Goal: Use online tool/utility: Utilize a website feature to perform a specific function

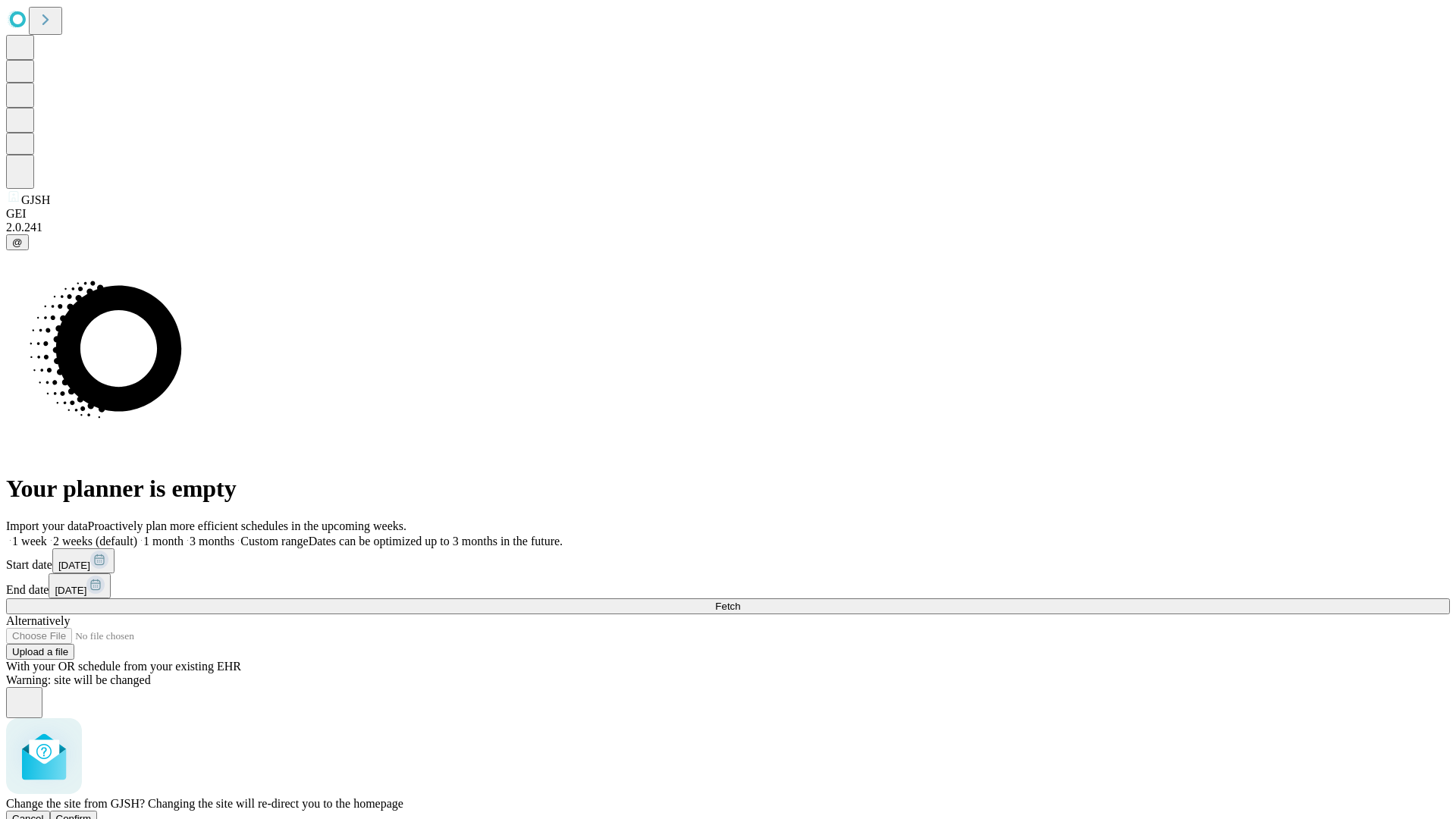
click at [92, 813] on span "Confirm" at bounding box center [74, 818] width 36 height 12
click at [47, 535] on label "1 week" at bounding box center [26, 541] width 41 height 13
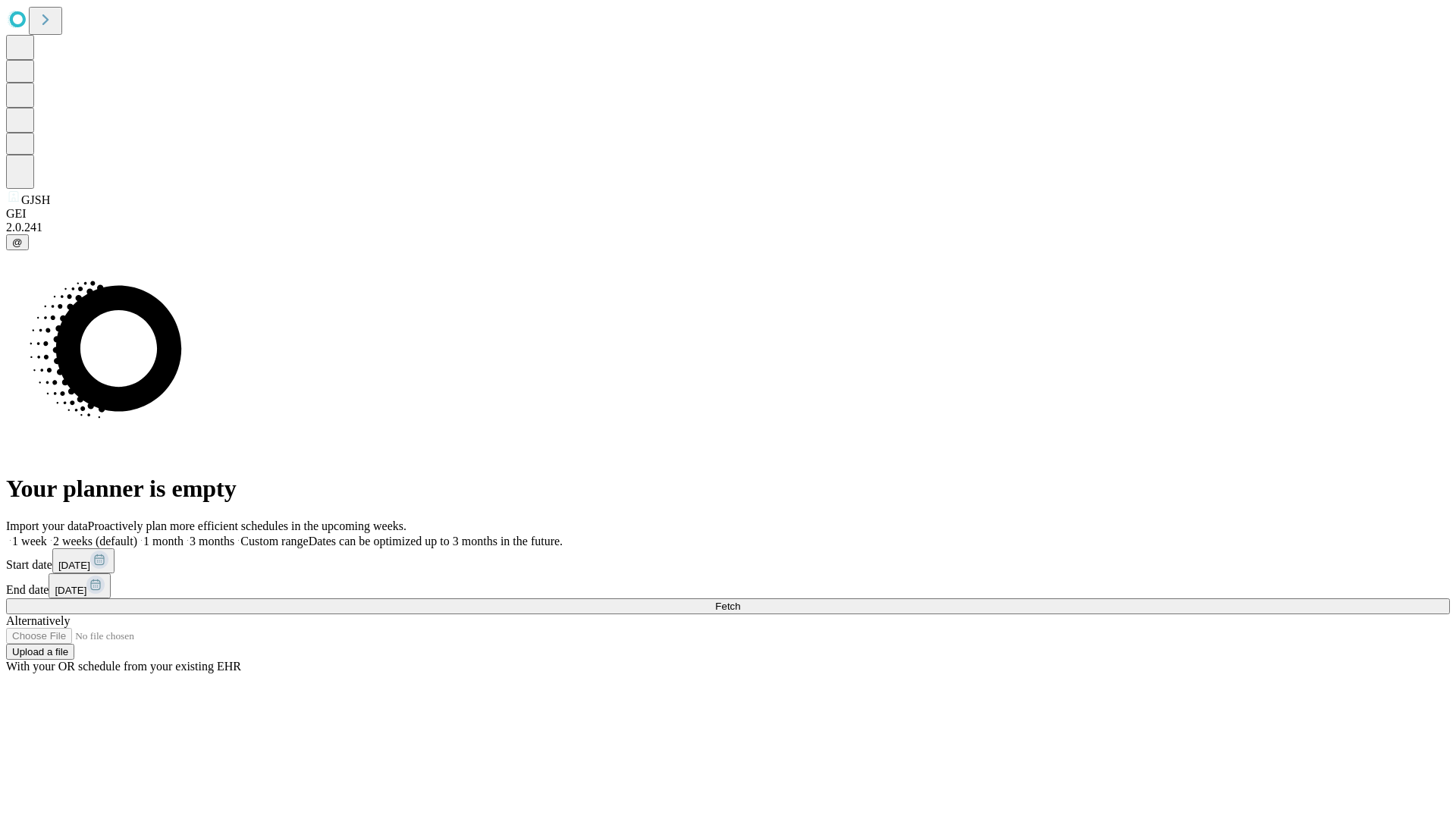
click at [740, 600] on span "Fetch" at bounding box center [727, 606] width 25 height 12
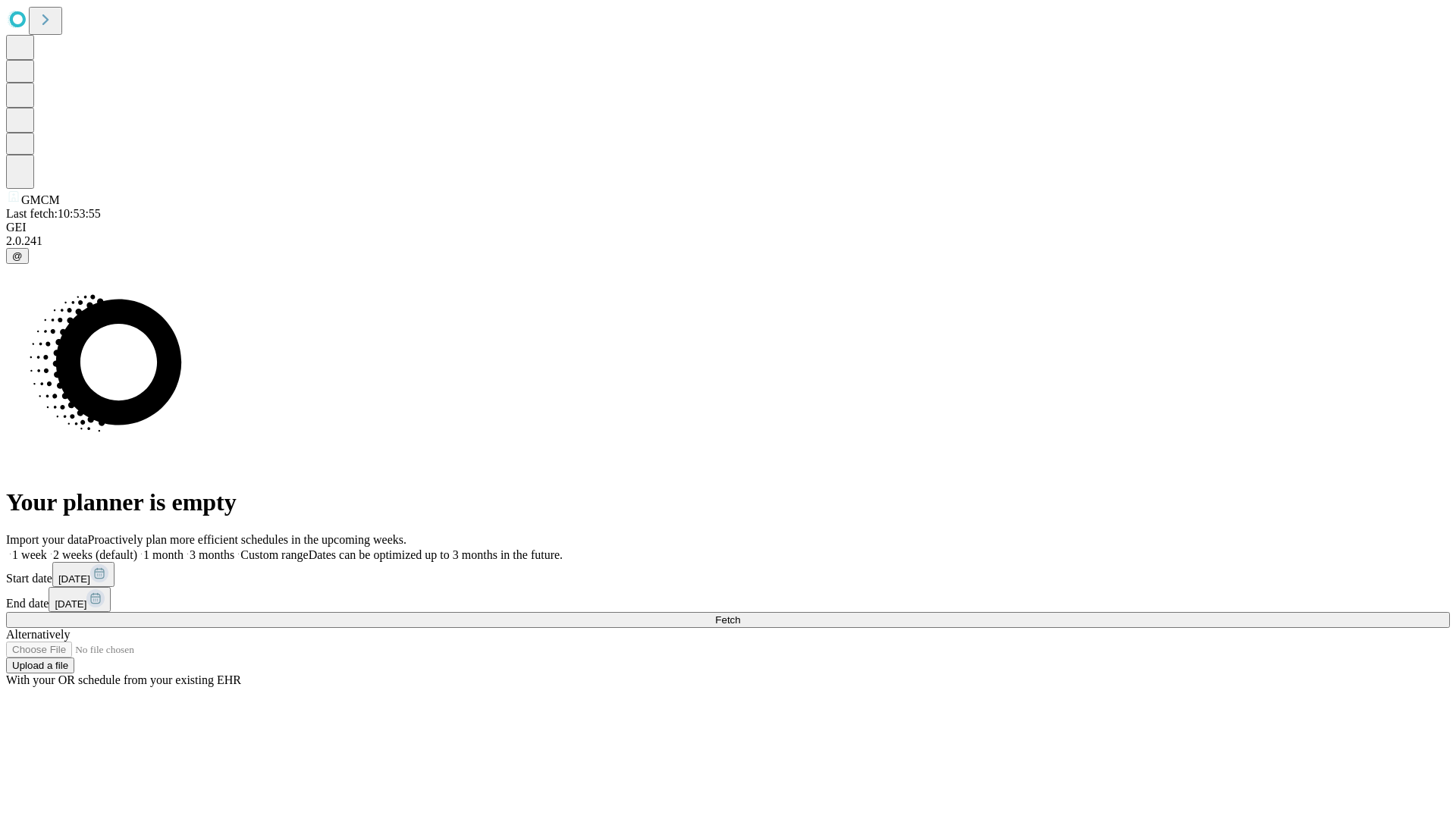
click at [47, 548] on label "1 week" at bounding box center [26, 554] width 41 height 13
click at [740, 614] on span "Fetch" at bounding box center [727, 620] width 25 height 12
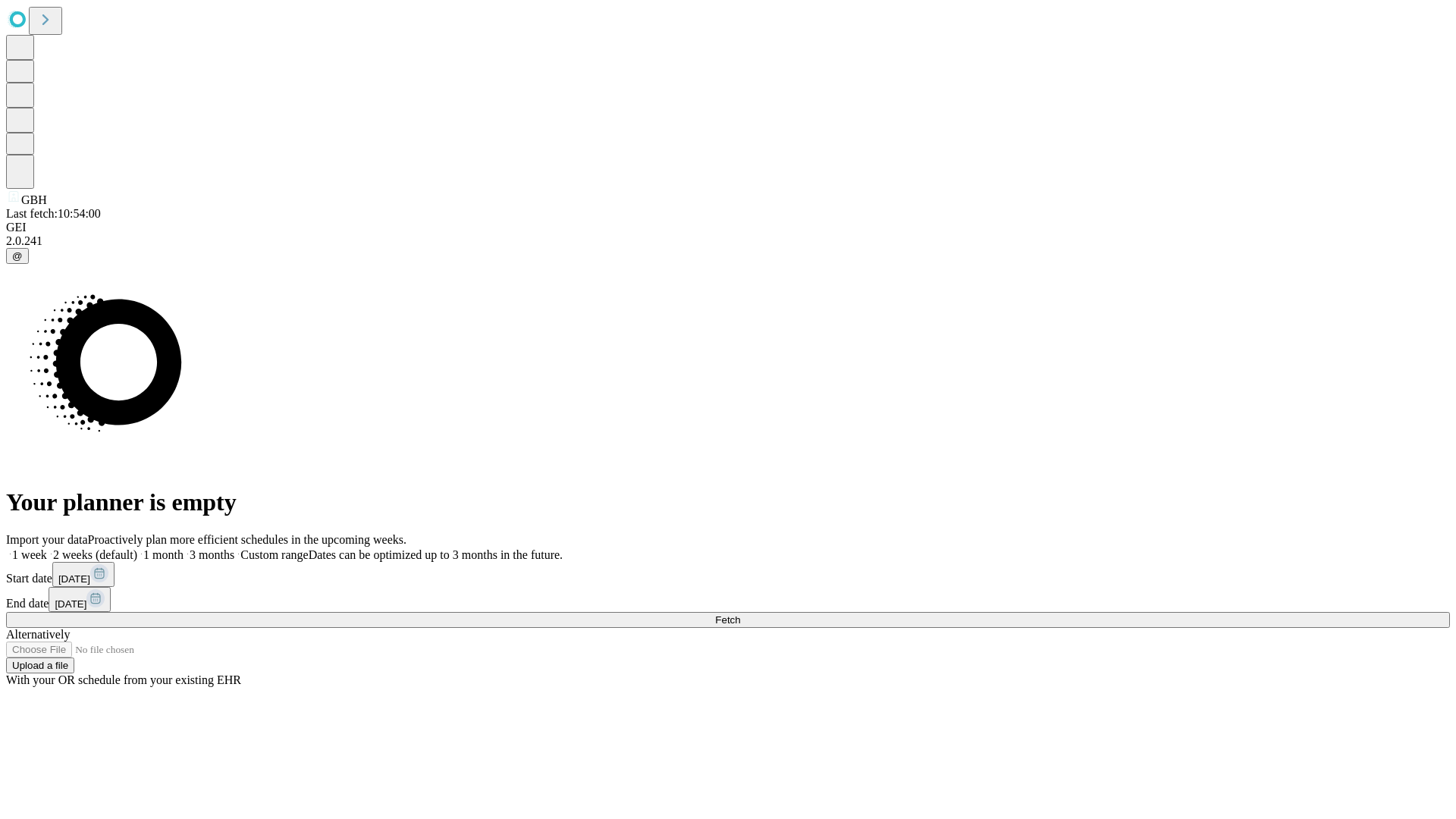
click at [740, 614] on span "Fetch" at bounding box center [727, 620] width 25 height 12
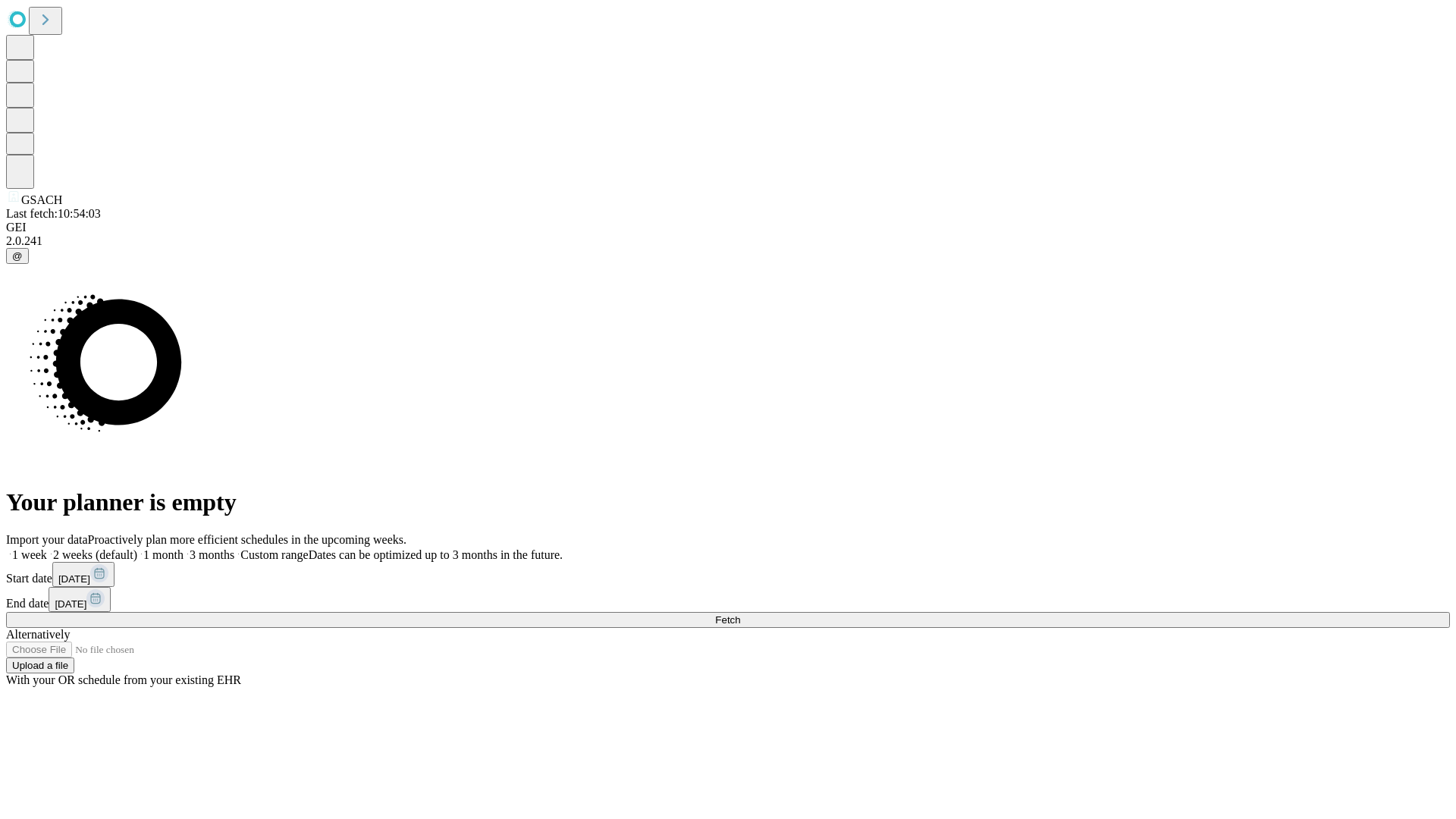
click at [47, 548] on label "1 week" at bounding box center [26, 554] width 41 height 13
click at [740, 614] on span "Fetch" at bounding box center [727, 620] width 25 height 12
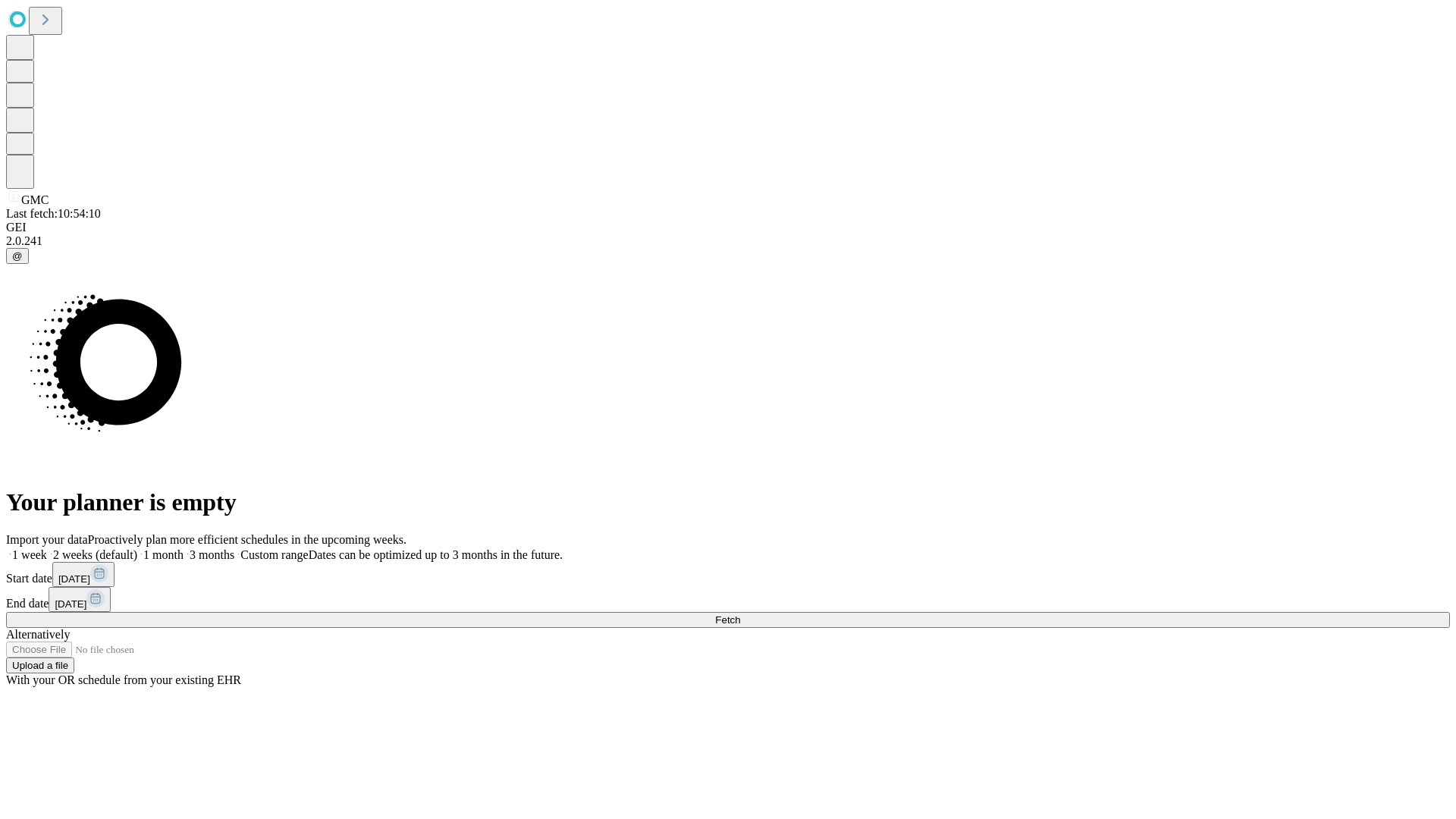
click at [47, 548] on label "1 week" at bounding box center [26, 554] width 41 height 13
click at [740, 614] on span "Fetch" at bounding box center [727, 620] width 25 height 12
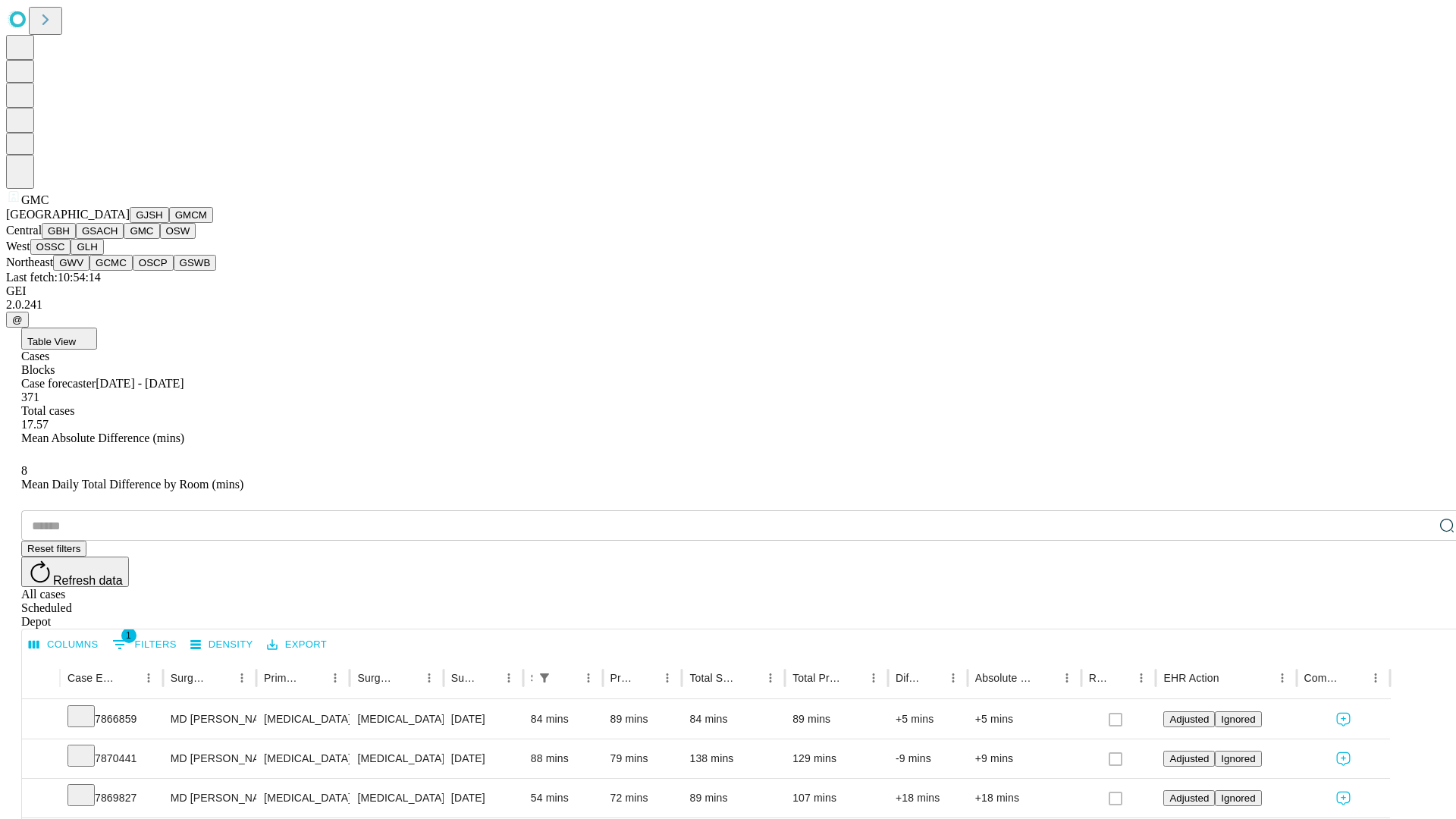
click at [160, 239] on button "OSW" at bounding box center [178, 230] width 36 height 16
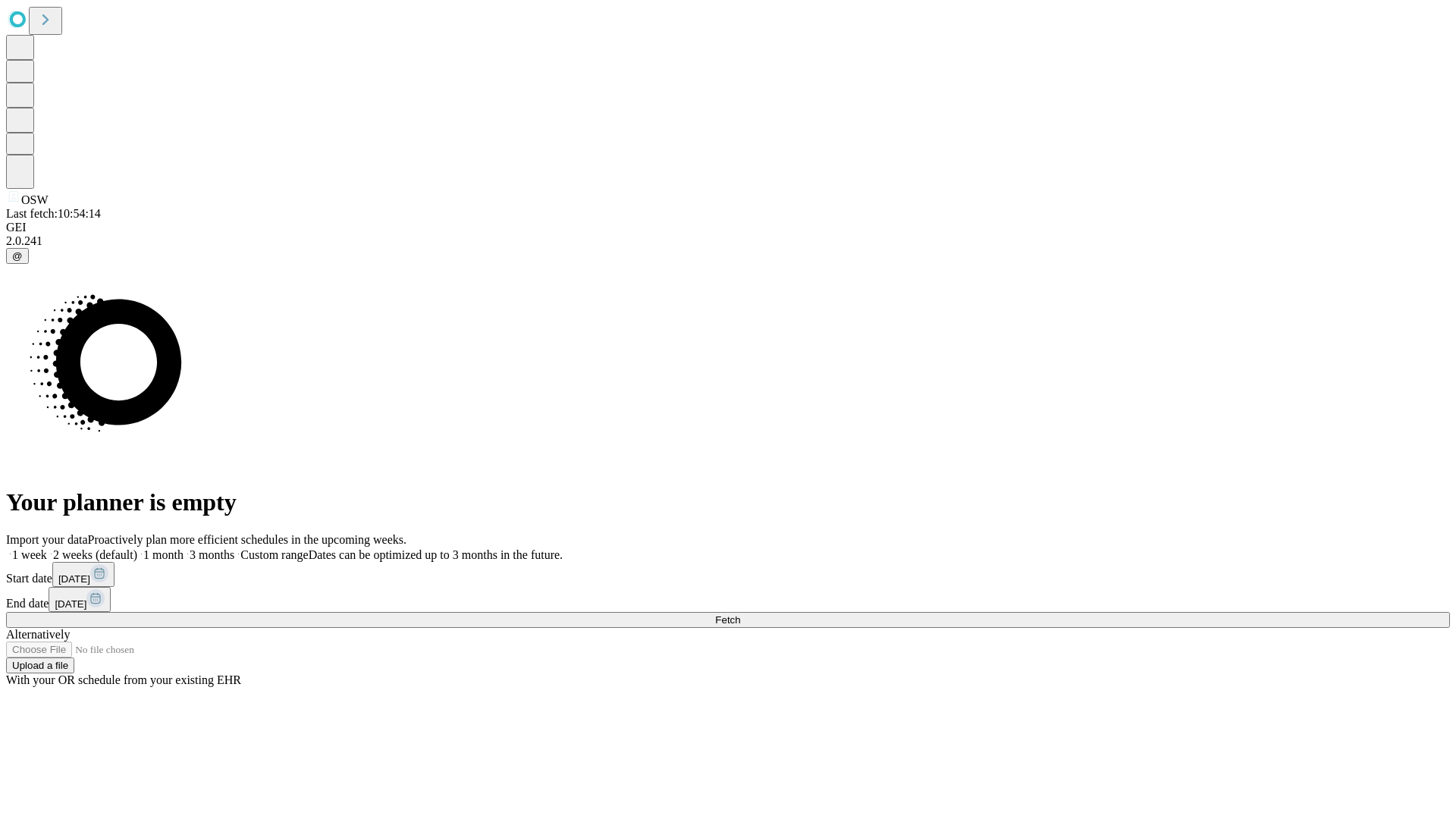
click at [47, 548] on label "1 week" at bounding box center [26, 554] width 41 height 13
click at [740, 614] on span "Fetch" at bounding box center [727, 620] width 25 height 12
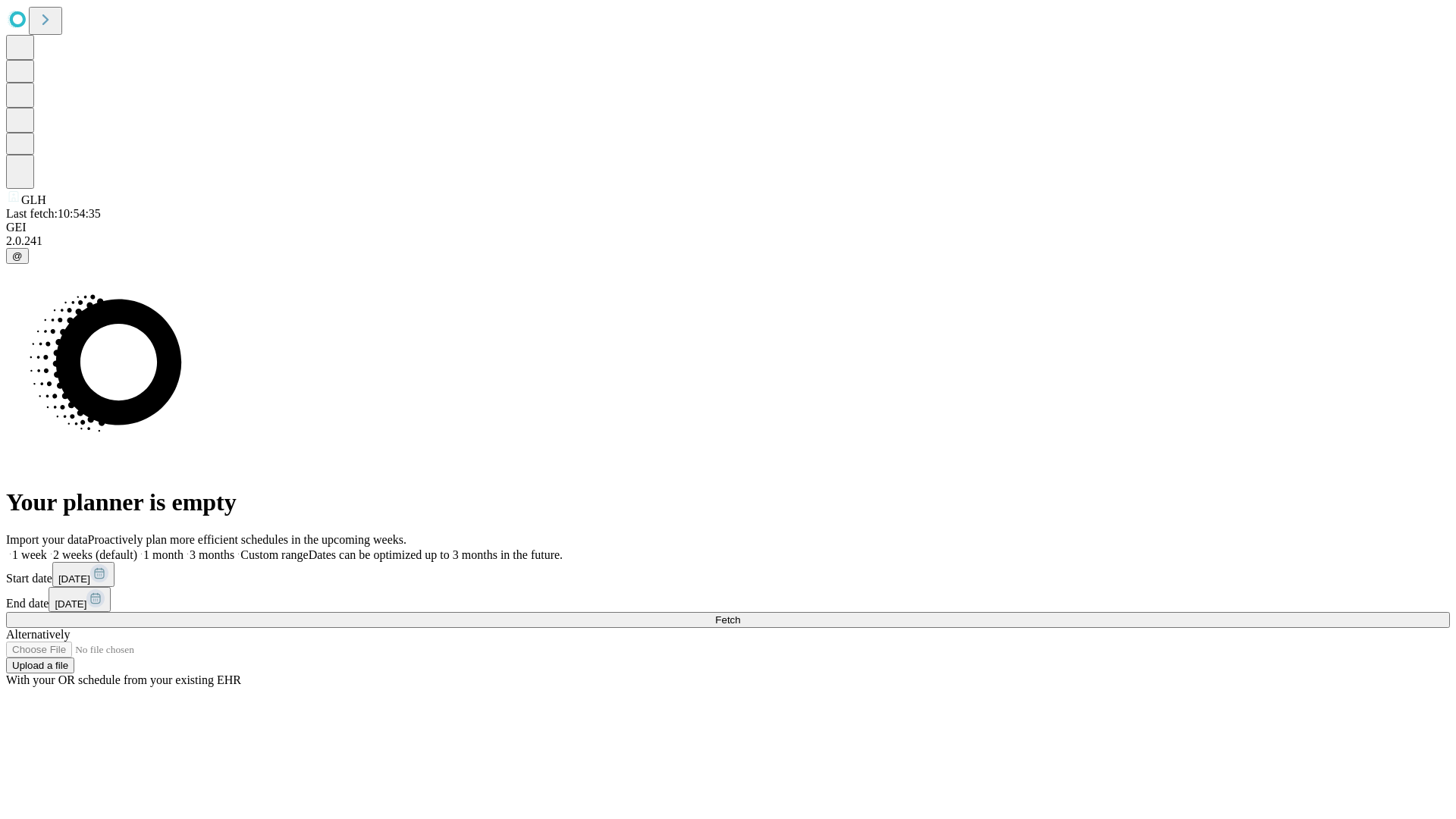
click at [47, 548] on label "1 week" at bounding box center [26, 554] width 41 height 13
click at [740, 614] on span "Fetch" at bounding box center [727, 620] width 25 height 12
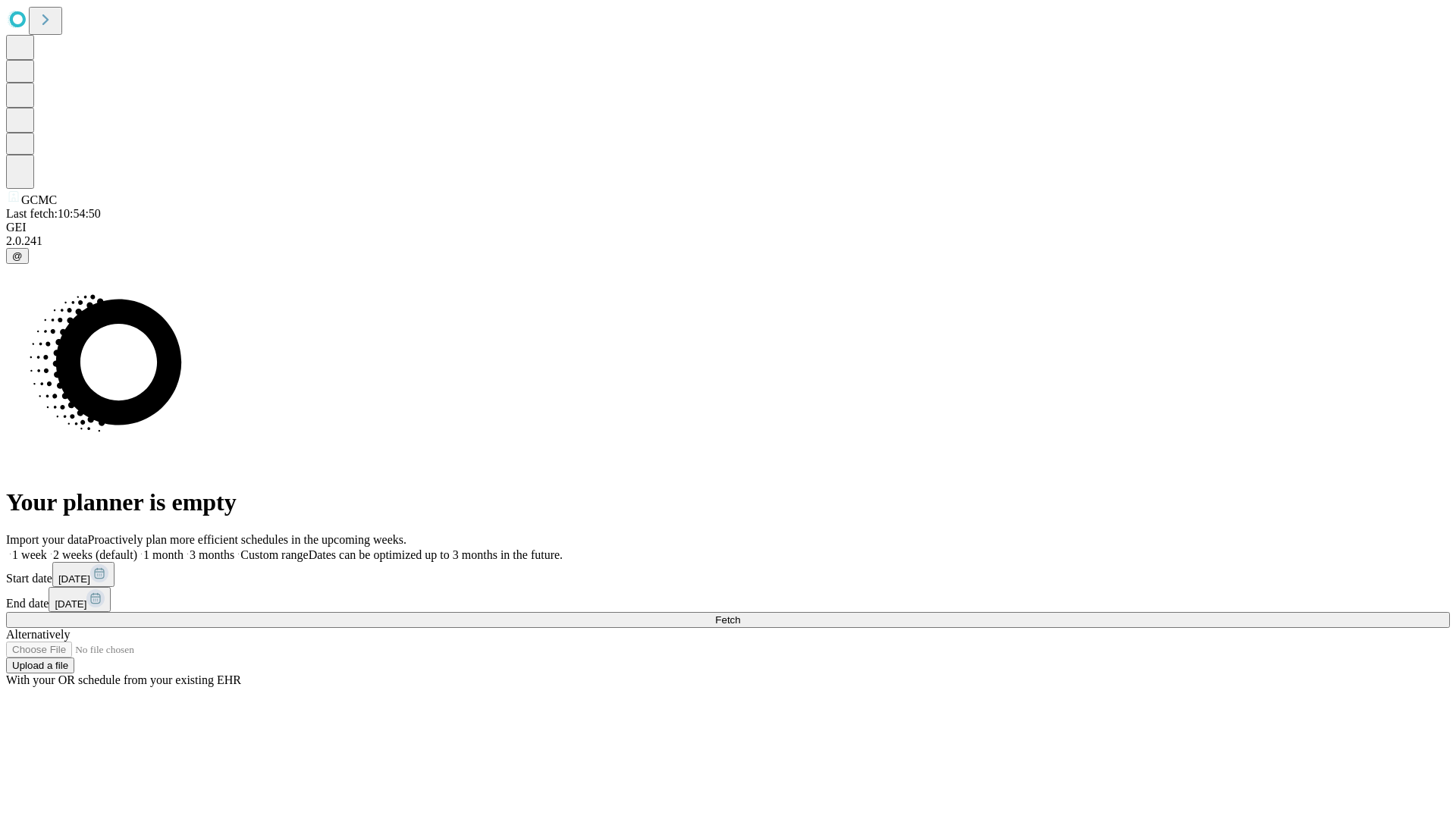
click at [740, 614] on span "Fetch" at bounding box center [727, 620] width 25 height 12
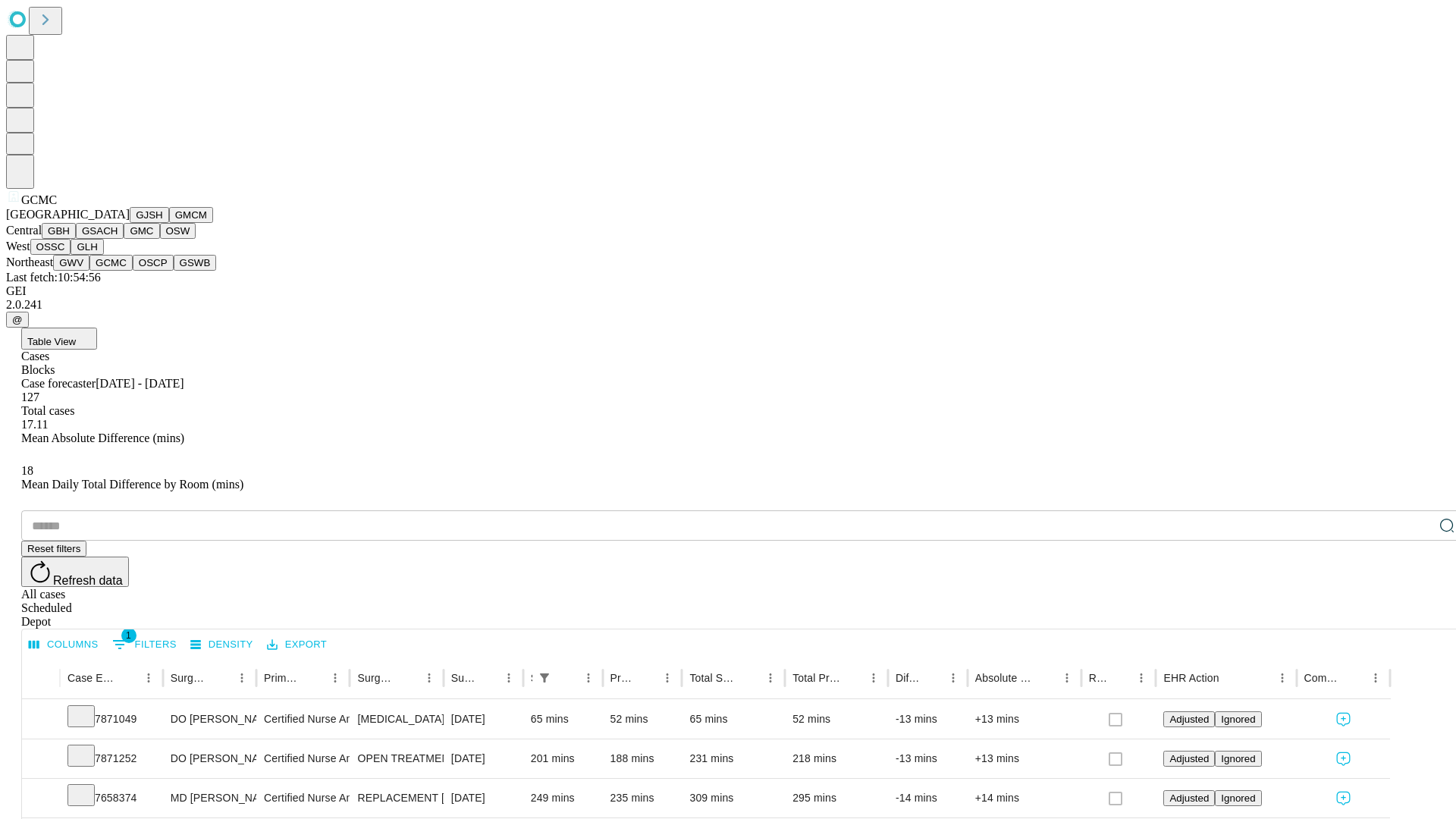
click at [133, 270] on button "OSCP" at bounding box center [153, 263] width 41 height 16
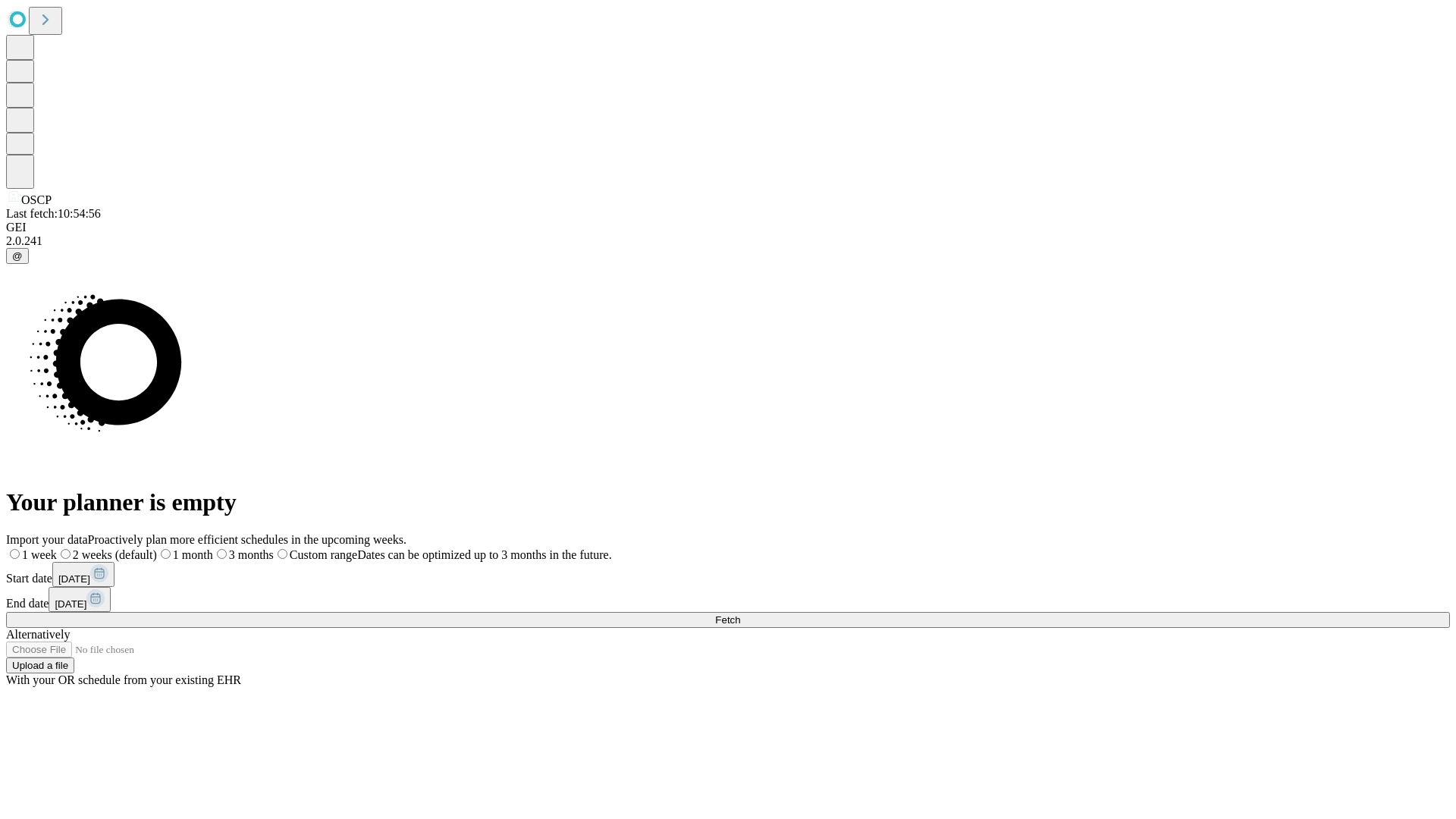
click at [57, 548] on label "1 week" at bounding box center [32, 554] width 51 height 13
click at [740, 614] on span "Fetch" at bounding box center [727, 620] width 25 height 12
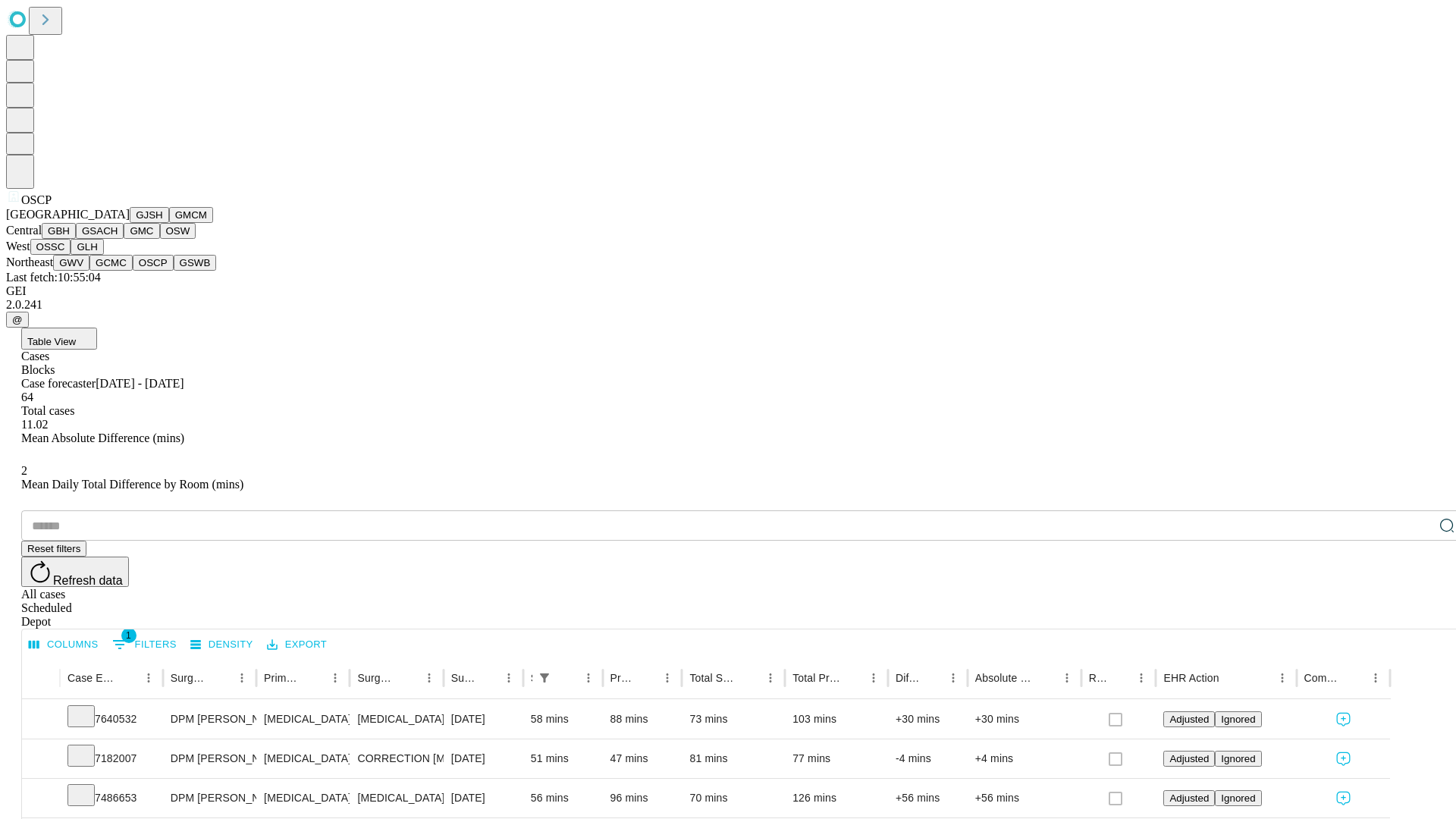
click at [174, 270] on button "GSWB" at bounding box center [196, 263] width 43 height 16
